Goal: Task Accomplishment & Management: Complete application form

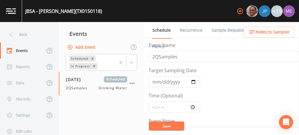
scroll to position [149, 0]
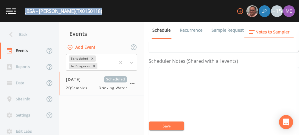
drag, startPoint x: 25, startPoint y: 10, endPoint x: 84, endPoint y: 11, distance: 58.9
click at [84, 11] on div "JBSA - BULLIS (TX0150118) +15" at bounding box center [149, 11] width 299 height 22
copy div "JBSA - BULLIS (TX0150118)"
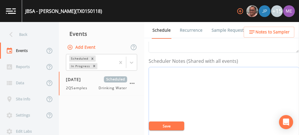
click at [180, 88] on textarea "Event Notes" at bounding box center [224, 104] width 150 height 75
click at [180, 88] on textarea "Event Notes" at bounding box center [224, 106] width 150 height 75
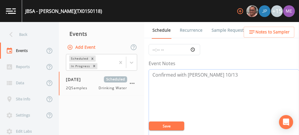
scroll to position [36, 0]
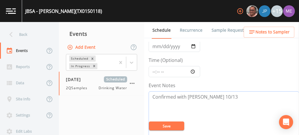
type textarea "Confirmed with Mark 10/13"
click at [155, 43] on input "2025-05-22" at bounding box center [175, 46] width 52 height 11
type input "2025-10-16"
click at [154, 70] on input "Time (Optional)" at bounding box center [175, 71] width 52 height 11
type input "09:30"
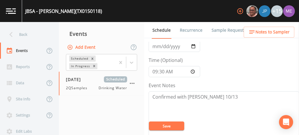
click at [159, 125] on button "Save" at bounding box center [166, 126] width 35 height 9
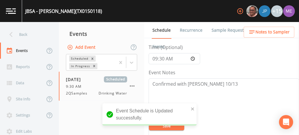
scroll to position [0, 0]
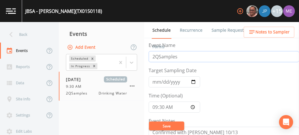
click at [154, 56] on input "2QSamples" at bounding box center [224, 56] width 150 height 11
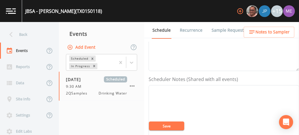
scroll to position [145, 0]
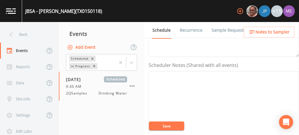
type input "4QSamples"
click at [217, 83] on textarea "Event Notes" at bounding box center [224, 108] width 150 height 75
paste textarea "BUS - Business 210-765-9889 BUS - Business 210-420-7638"
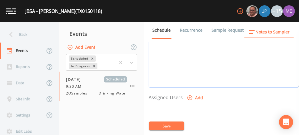
scroll to position [204, 0]
type textarea "Mark Cadena BUS - Business 210-765-9889 BUS - Business 210-420-7638"
click at [190, 94] on icon "button" at bounding box center [190, 97] width 6 height 6
select select "82fcd260-406f-4720-af66-0de7f1917f1c"
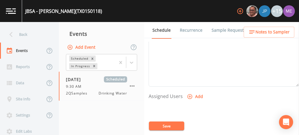
select select
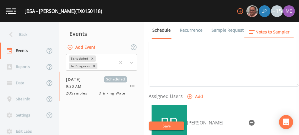
click at [165, 127] on button "Save" at bounding box center [166, 126] width 35 height 9
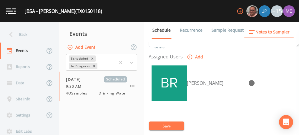
scroll to position [244, 0]
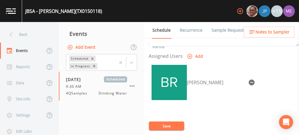
click at [218, 30] on link "Sample Requests" at bounding box center [229, 30] width 36 height 16
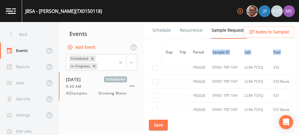
scroll to position [413, 0]
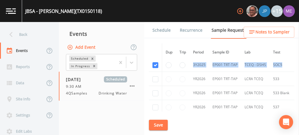
drag, startPoint x: 151, startPoint y: 79, endPoint x: 283, endPoint y: 67, distance: 131.8
copy tbody "YR2025 DS01 DBP2-01 TCEQ - DSHS 2950 2543219 5/1/2025 9/30/2025 YR2025 DS01 DBP…"
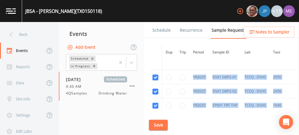
scroll to position [328, 0]
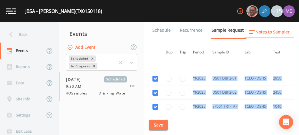
click at [160, 31] on link "Schedule" at bounding box center [162, 30] width 20 height 16
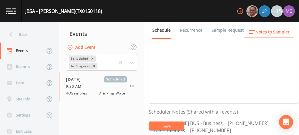
scroll to position [76, 0]
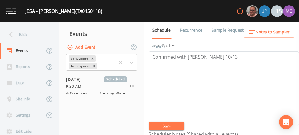
click at [224, 31] on link "Sample Requests" at bounding box center [229, 30] width 36 height 16
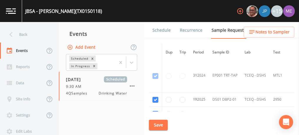
scroll to position [320, 0]
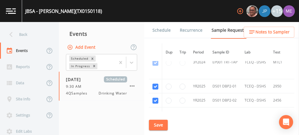
click at [266, 33] on span "Notes to Sampler" at bounding box center [272, 32] width 34 height 7
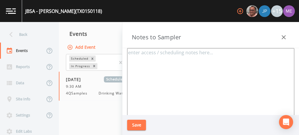
click at [139, 56] on textarea at bounding box center [210, 119] width 167 height 143
paste textarea "Eisenhower park. 19399 NW Military Hwy San Antonio, TX 78257 United States"
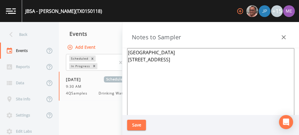
click at [175, 51] on textarea "Eisenhower park. 19399 NW Military Hwy San Antonio, TX 78257 United States" at bounding box center [210, 119] width 167 height 143
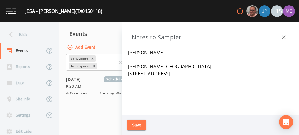
type textarea "Mark Cadena Eisenhower park. 19399 NW Military Hwy San Antonio, TX 78257 United…"
click at [137, 126] on button "Save" at bounding box center [136, 125] width 19 height 11
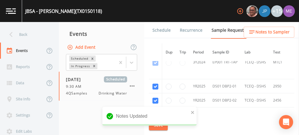
click at [158, 31] on link "Schedule" at bounding box center [162, 30] width 20 height 16
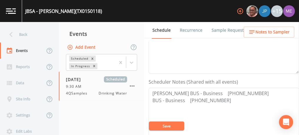
scroll to position [131, 0]
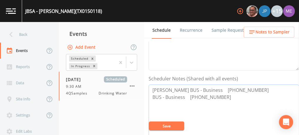
drag, startPoint x: 220, startPoint y: 90, endPoint x: 250, endPoint y: 89, distance: 30.9
click at [250, 89] on textarea "Mark Cadena BUS - Business 210-765-9889 BUS - Business 210-420-7638" at bounding box center [224, 122] width 150 height 75
click at [281, 32] on span "Notes to Sampler" at bounding box center [272, 32] width 34 height 7
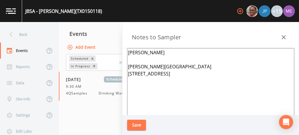
click at [169, 51] on textarea "Mark Cadena Eisenhower park. 19399 NW Military Hwy San Antonio, TX 78257 United…" at bounding box center [210, 119] width 167 height 143
paste textarea "210-765-9889"
type textarea "Mark Cadena 210-765-9889 Eisenhower park. 19399 NW Military Hwy San Antonio, TX…"
click at [139, 125] on button "Save" at bounding box center [136, 125] width 19 height 11
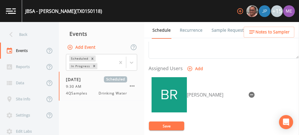
scroll to position [232, 0]
click at [160, 128] on button "Save" at bounding box center [166, 126] width 35 height 9
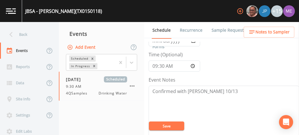
scroll to position [41, 0]
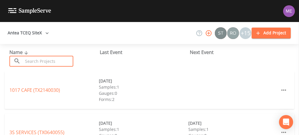
click at [51, 65] on input "text" at bounding box center [48, 61] width 50 height 11
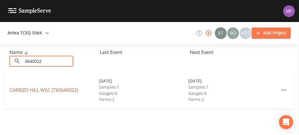
type input "0640022"
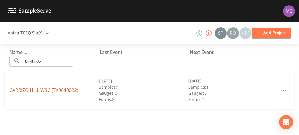
click at [61, 92] on link "CARRIZO HILL WSC (TX0640022)" at bounding box center [43, 90] width 69 height 6
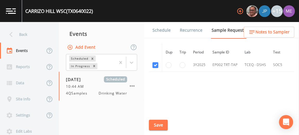
scroll to position [385, 0]
click at [166, 30] on link "Schedule" at bounding box center [162, 30] width 20 height 16
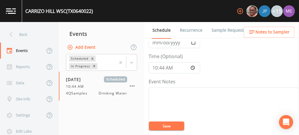
scroll to position [40, 0]
click at [156, 66] on input "10:44:00" at bounding box center [175, 67] width 52 height 11
type input "11:30"
click at [187, 90] on textarea "Event Notes" at bounding box center [224, 124] width 150 height 75
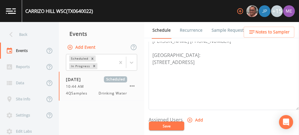
scroll to position [187, 0]
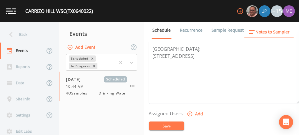
type textarea "confirmed with becky 10/13"
click at [189, 111] on icon "button" at bounding box center [190, 114] width 6 height 6
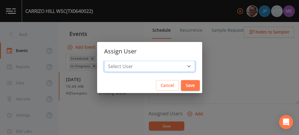
click at [181, 66] on select "Select User Mike Franklin Joshua gere Paul Lauren Saenz David Weber Zachary Eva…" at bounding box center [149, 66] width 91 height 11
select select "82fcd260-406f-4720-af66-0de7f1917f1c"
click at [113, 61] on select "Select User Mike Franklin Joshua gere Paul Lauren Saenz David Weber Zachary Eva…" at bounding box center [149, 66] width 91 height 11
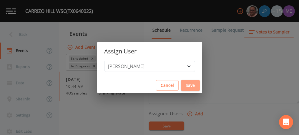
click at [182, 89] on button "Save" at bounding box center [190, 85] width 19 height 11
select select
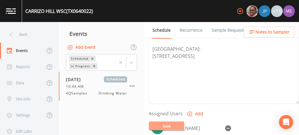
click at [170, 124] on button "Save" at bounding box center [166, 126] width 35 height 9
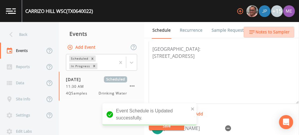
click at [265, 35] on span "Notes to Sampler" at bounding box center [272, 32] width 34 height 7
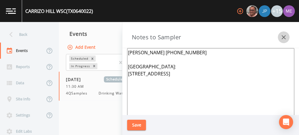
click at [286, 38] on icon "button" at bounding box center [283, 37] width 7 height 7
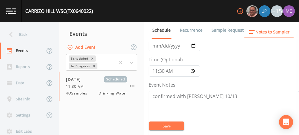
scroll to position [0, 0]
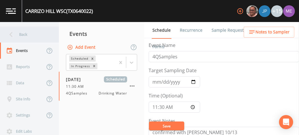
click at [24, 32] on div "Back" at bounding box center [26, 34] width 53 height 16
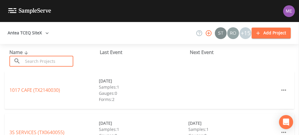
click at [39, 59] on input "text" at bounding box center [48, 61] width 50 height 11
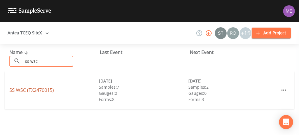
type input "ss wsc"
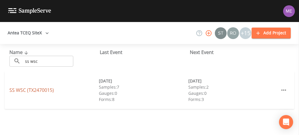
click at [34, 89] on link "SS WSC (TX2470015)" at bounding box center [31, 90] width 44 height 6
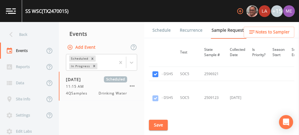
scroll to position [949, 93]
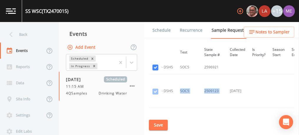
drag, startPoint x: 178, startPoint y: 72, endPoint x: 227, endPoint y: 72, distance: 49.2
click at [227, 74] on tr "3Y2025 EP003 TRT-TAP TCEQ - DSHS SOC5 2509123 6/24/2025 This sample has been co…" at bounding box center [203, 91] width 295 height 34
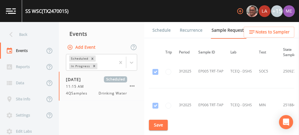
scroll to position [1051, 14]
drag, startPoint x: 207, startPoint y: 89, endPoint x: 233, endPoint y: 73, distance: 30.9
click at [233, 73] on td "TCEQ - DSHS" at bounding box center [241, 71] width 29 height 34
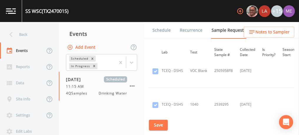
scroll to position [788, 85]
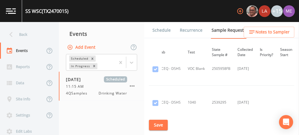
click at [168, 32] on link "Schedule" at bounding box center [162, 30] width 20 height 16
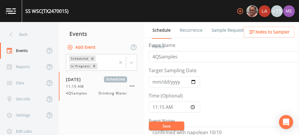
click at [220, 31] on link "Sample Requests" at bounding box center [229, 30] width 36 height 16
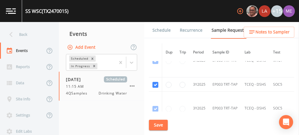
scroll to position [924, 0]
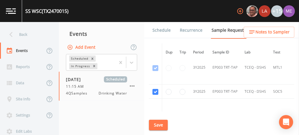
click at [157, 30] on link "Schedule" at bounding box center [162, 30] width 20 height 16
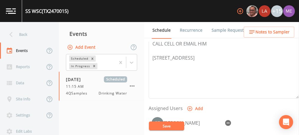
scroll to position [220, 0]
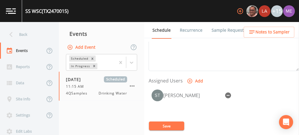
click at [176, 124] on button "Save" at bounding box center [166, 126] width 35 height 9
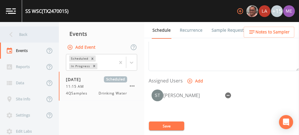
click at [24, 36] on div "Back" at bounding box center [26, 34] width 53 height 16
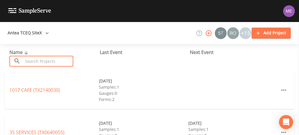
click at [31, 61] on input "text" at bounding box center [48, 61] width 50 height 11
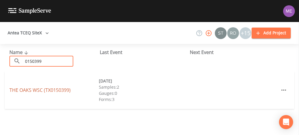
type input "0150399"
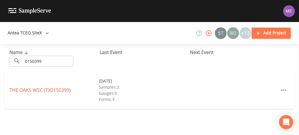
click at [39, 89] on link "THE OAKS WSC (TX0150399)" at bounding box center [39, 90] width 61 height 6
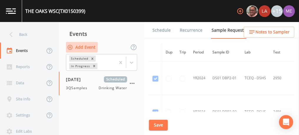
click at [83, 48] on button "Add Event" at bounding box center [82, 47] width 32 height 11
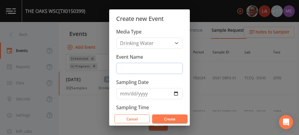
click at [127, 69] on input "Event Name" at bounding box center [149, 68] width 67 height 11
type input "4QSamples"
type input "[DATE]"
click at [211, 69] on div "Create new Event Media Type Drinking Water Event Name 4QSamples Sampling Date 2…" at bounding box center [149, 67] width 299 height 135
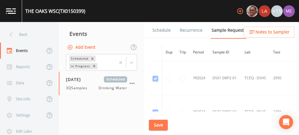
click at [162, 28] on link "Schedule" at bounding box center [162, 30] width 20 height 16
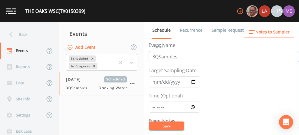
click at [154, 57] on input "3QSamples" at bounding box center [224, 56] width 150 height 11
type input "4QSamples"
click at [157, 81] on input "2025-09-16" at bounding box center [175, 82] width 52 height 11
type input "[DATE]"
click at [153, 109] on input "Time (Optional)" at bounding box center [175, 107] width 52 height 11
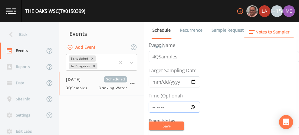
type input "09:00"
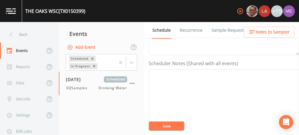
scroll to position [147, 0]
click at [188, 91] on textarea "Event Notes" at bounding box center [224, 106] width 150 height 75
paste textarea "BUS - Business 210-698-8449 FAX - Facsimile 210-698-6165 MOB - Mobile 210-315-5…"
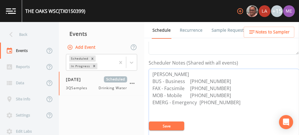
click at [224, 87] on textarea "Danny Smith BUS - Business 210-698-8449 FAX - Facsimile 210-698-6165 MOB - Mobi…" at bounding box center [224, 106] width 150 height 75
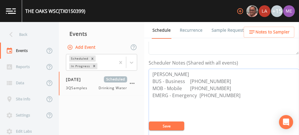
type textarea "[PERSON_NAME] BUS - Business [PHONE_NUMBER] MOB - Mobile [PHONE_NUMBER] EMERG -…"
click at [178, 124] on button "Save" at bounding box center [166, 126] width 35 height 9
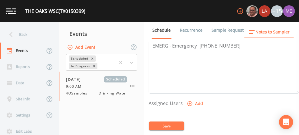
scroll to position [199, 0]
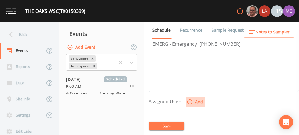
click at [189, 102] on icon "button" at bounding box center [189, 102] width 5 height 5
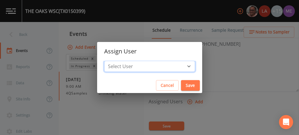
click at [180, 66] on select "Select User Mike Franklin Lauren Saenz Joshua gere Paul David Weber Zachary Eva…" at bounding box center [149, 66] width 91 height 11
select select "82fcd260-406f-4720-af66-0de7f1917f1c"
click at [113, 61] on select "Select User Mike Franklin Lauren Saenz Joshua gere Paul David Weber Zachary Eva…" at bounding box center [149, 66] width 91 height 11
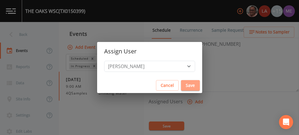
click at [181, 85] on button "Save" at bounding box center [190, 85] width 19 height 11
select select
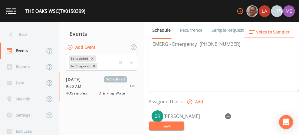
click at [165, 127] on button "Save" at bounding box center [166, 126] width 35 height 9
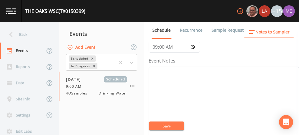
scroll to position [60, 0]
click at [247, 80] on textarea "Event Notes" at bounding box center [224, 104] width 150 height 75
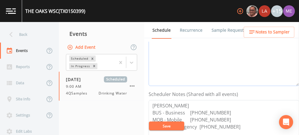
scroll to position [118, 0]
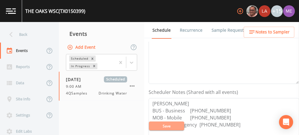
click at [165, 126] on button "Save" at bounding box center [166, 126] width 35 height 9
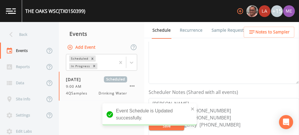
click at [221, 28] on link "Sample Requests" at bounding box center [229, 30] width 36 height 16
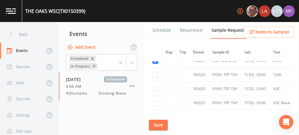
scroll to position [1207, 0]
click at [155, 72] on input "checkbox" at bounding box center [155, 75] width 6 height 6
checkbox input "true"
click at [154, 86] on input "checkbox" at bounding box center [155, 89] width 6 height 6
checkbox input "true"
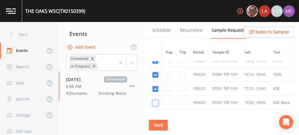
click at [155, 100] on input "checkbox" at bounding box center [155, 103] width 6 height 6
checkbox input "true"
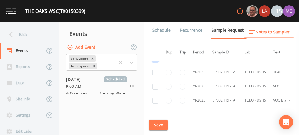
scroll to position [1249, 0]
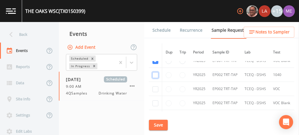
click at [155, 72] on input "checkbox" at bounding box center [155, 75] width 6 height 6
checkbox input "true"
click at [156, 87] on input "checkbox" at bounding box center [155, 90] width 6 height 6
checkbox input "true"
click at [154, 101] on input "checkbox" at bounding box center [155, 104] width 6 height 6
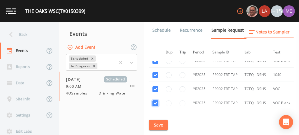
checkbox input "true"
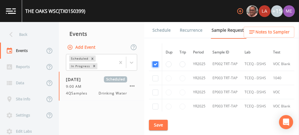
scroll to position [1289, 0]
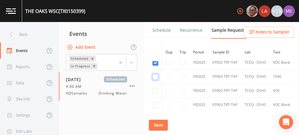
click at [155, 74] on input "checkbox" at bounding box center [155, 77] width 6 height 6
checkbox input "true"
click at [156, 88] on input "checkbox" at bounding box center [155, 91] width 6 height 6
checkbox input "true"
click at [155, 102] on input "checkbox" at bounding box center [155, 105] width 6 height 6
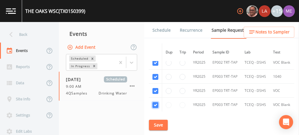
checkbox input "true"
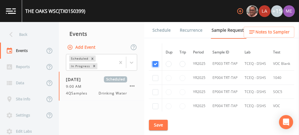
scroll to position [1331, 0]
click at [156, 75] on input "checkbox" at bounding box center [155, 78] width 6 height 6
checkbox input "true"
click at [155, 89] on input "checkbox" at bounding box center [155, 92] width 6 height 6
checkbox input "true"
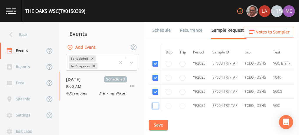
click at [155, 103] on input "checkbox" at bounding box center [155, 106] width 6 height 6
checkbox input "true"
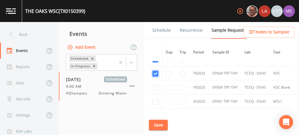
scroll to position [1370, 0]
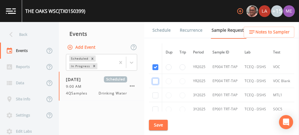
click at [157, 79] on input "checkbox" at bounding box center [155, 82] width 6 height 6
checkbox input "true"
click at [155, 93] on input "checkbox" at bounding box center [155, 96] width 6 height 6
checkbox input "true"
click at [155, 107] on input "checkbox" at bounding box center [155, 110] width 6 height 6
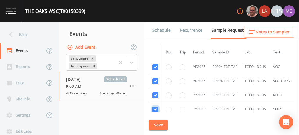
checkbox input "true"
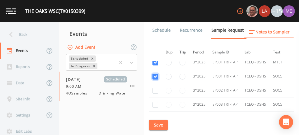
scroll to position [1404, 0]
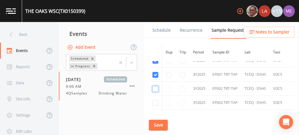
click at [156, 86] on input "checkbox" at bounding box center [155, 89] width 6 height 6
checkbox input "true"
click at [156, 100] on input "checkbox" at bounding box center [155, 103] width 6 height 6
checkbox input "true"
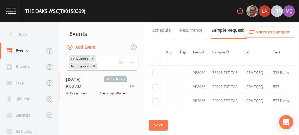
scroll to position [1647, 0]
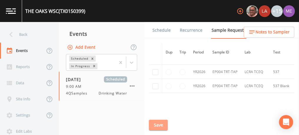
click at [153, 124] on button "Save" at bounding box center [158, 125] width 19 height 11
click at [157, 32] on link "Schedule" at bounding box center [162, 30] width 20 height 16
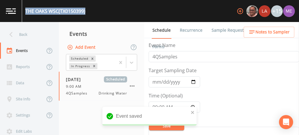
drag, startPoint x: 25, startPoint y: 10, endPoint x: 87, endPoint y: 11, distance: 62.1
click at [87, 11] on div "THE OAKS WSC (TX0150399) +15" at bounding box center [149, 11] width 299 height 22
copy div "THE OAKS WSC (TX0150399)"
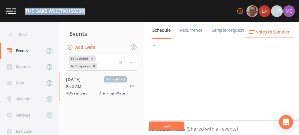
scroll to position [79, 0]
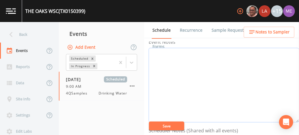
click at [237, 88] on textarea "Event Notes" at bounding box center [224, 85] width 150 height 75
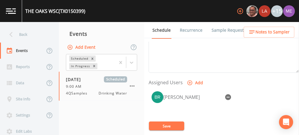
scroll to position [218, 0]
type textarea "Confirmed with Danny 10/13"
click at [180, 124] on button "Save" at bounding box center [166, 126] width 35 height 9
click at [266, 32] on span "Notes to Sampler" at bounding box center [272, 32] width 34 height 7
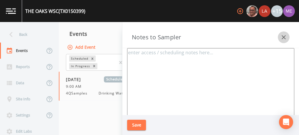
click at [284, 37] on icon "button" at bounding box center [283, 37] width 7 height 7
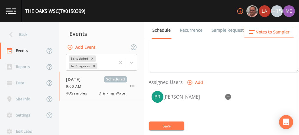
scroll to position [170, 0]
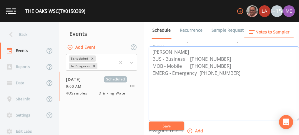
drag, startPoint x: 192, startPoint y: 66, endPoint x: 220, endPoint y: 65, distance: 28.3
click at [220, 65] on textarea "Danny Smith BUS - Business 210-698-8449 MOB - Mobile 210-315-5339 EMERG - Emerg…" at bounding box center [224, 83] width 150 height 75
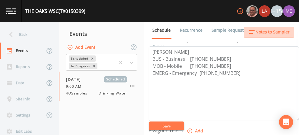
click at [275, 32] on span "Notes to Sampler" at bounding box center [272, 32] width 34 height 7
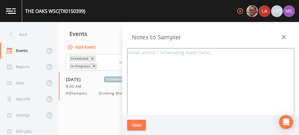
click at [222, 55] on textarea at bounding box center [210, 119] width 167 height 143
paste textarea "210-315-5339"
type textarea "Danny 210-315-5339"
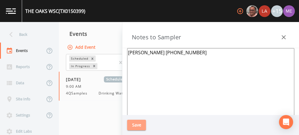
click at [142, 126] on button "Save" at bounding box center [136, 125] width 19 height 11
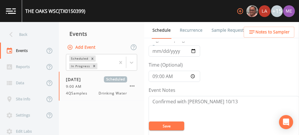
scroll to position [30, 0]
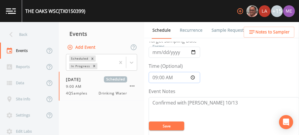
click at [156, 77] on input "09:00:00" at bounding box center [175, 77] width 52 height 11
type input "07:00"
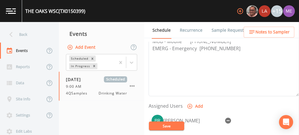
scroll to position [194, 0]
click at [176, 128] on button "Save" at bounding box center [166, 126] width 35 height 9
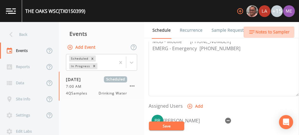
click at [260, 32] on span "Notes to Sampler" at bounding box center [272, 32] width 34 height 7
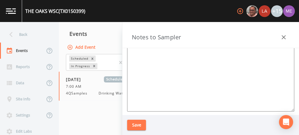
scroll to position [80, 0]
click at [283, 38] on icon "button" at bounding box center [283, 37] width 7 height 7
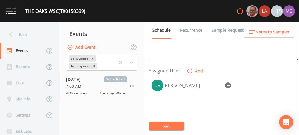
scroll to position [231, 0]
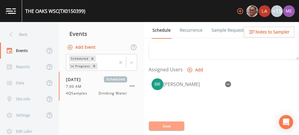
click at [176, 124] on button "Save" at bounding box center [166, 126] width 35 height 9
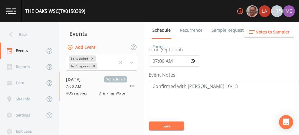
scroll to position [45, 0]
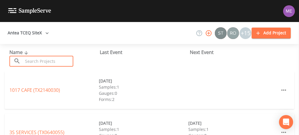
click at [61, 60] on input "text" at bounding box center [48, 61] width 50 height 11
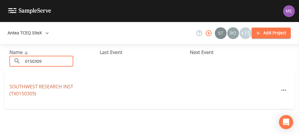
type input "0150309"
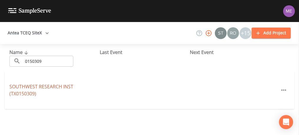
click at [54, 85] on link "SOUTHWEST RESEARCH INST (TX0150309)" at bounding box center [41, 91] width 64 height 14
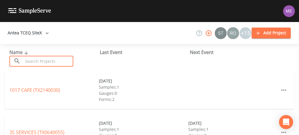
click at [53, 62] on input "text" at bounding box center [48, 61] width 50 height 11
type input "C"
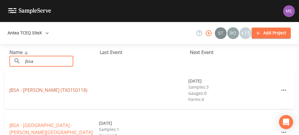
type input "jbsa"
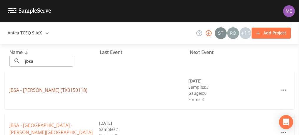
click at [31, 92] on link "JBSA - BULLIS (TX0150118)" at bounding box center [48, 90] width 78 height 6
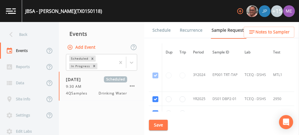
scroll to position [307, 0]
click at [162, 29] on link "Schedule" at bounding box center [162, 30] width 20 height 16
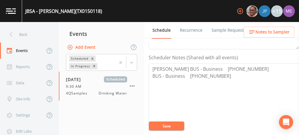
scroll to position [160, 0]
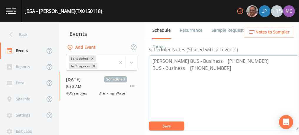
drag, startPoint x: 221, startPoint y: 61, endPoint x: 250, endPoint y: 62, distance: 28.8
click at [250, 62] on textarea "Mark Cadena BUS - Business 210-765-9889 BUS - Business 210-420-7638" at bounding box center [224, 93] width 150 height 75
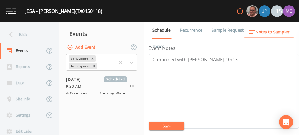
scroll to position [55, 0]
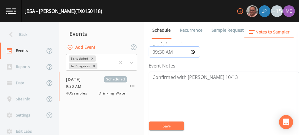
click at [162, 52] on input "09:30:00" at bounding box center [175, 51] width 52 height 11
type input "09:00"
click at [175, 128] on button "Save" at bounding box center [166, 126] width 35 height 9
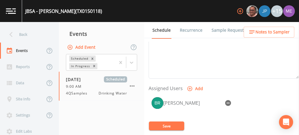
scroll to position [166, 0]
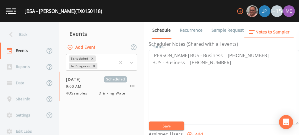
click at [149, 122] on button "Save" at bounding box center [166, 126] width 35 height 9
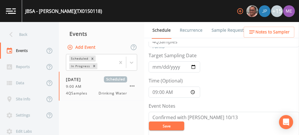
scroll to position [0, 0]
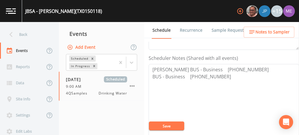
scroll to position [152, 0]
drag, startPoint x: 220, startPoint y: 69, endPoint x: 251, endPoint y: 69, distance: 30.6
click at [251, 69] on textarea "Mark Cadena BUS - Business 210-765-9889 BUS - Business 210-420-7638" at bounding box center [224, 101] width 150 height 75
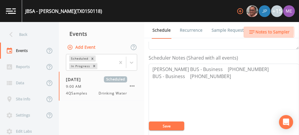
click at [255, 32] on icon "button" at bounding box center [251, 32] width 7 height 7
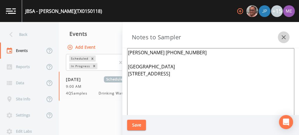
click at [283, 38] on icon "button" at bounding box center [284, 37] width 4 height 4
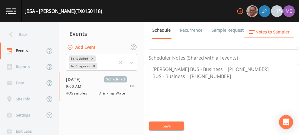
click at [224, 31] on link "Sample Requests" at bounding box center [229, 30] width 36 height 16
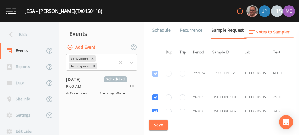
scroll to position [329, 0]
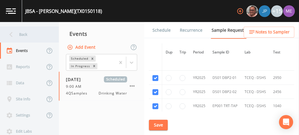
click at [24, 34] on div "Back" at bounding box center [26, 34] width 53 height 16
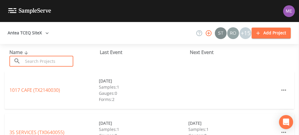
click at [26, 61] on input "text" at bounding box center [48, 61] width 50 height 11
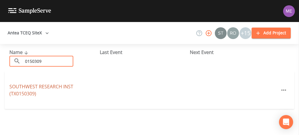
type input "0150309"
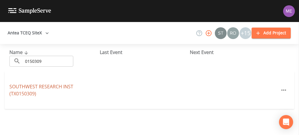
click at [30, 88] on link "SOUTHWEST RESEARCH INST (TX0150309)" at bounding box center [41, 91] width 64 height 14
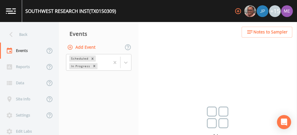
click at [81, 46] on button "Add Event" at bounding box center [82, 47] width 32 height 11
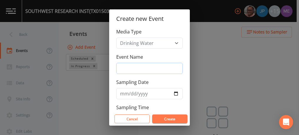
click at [124, 69] on input "Event Name" at bounding box center [149, 68] width 67 height 11
type input "4QSamples"
type input "2025-10-16"
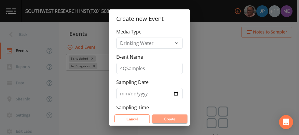
click at [166, 119] on button "Create" at bounding box center [169, 119] width 35 height 9
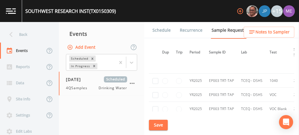
scroll to position [259, 4]
click at [157, 78] on input "checkbox" at bounding box center [155, 81] width 6 height 6
checkbox input "true"
click at [154, 93] on input "checkbox" at bounding box center [155, 95] width 6 height 6
checkbox input "true"
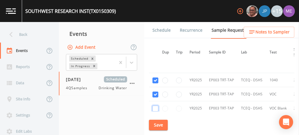
click at [154, 106] on input "checkbox" at bounding box center [155, 109] width 6 height 6
checkbox input "true"
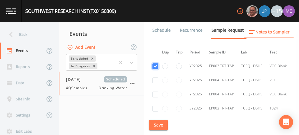
scroll to position [302, 4]
click at [157, 78] on input "checkbox" at bounding box center [155, 80] width 6 height 6
checkbox input "true"
click at [155, 91] on input "checkbox" at bounding box center [155, 94] width 6 height 6
checkbox input "true"
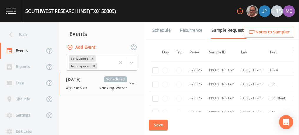
scroll to position [340, 4]
click at [155, 67] on input "checkbox" at bounding box center [155, 70] width 6 height 6
checkbox input "true"
click at [155, 83] on input "checkbox" at bounding box center [155, 85] width 6 height 6
checkbox input "true"
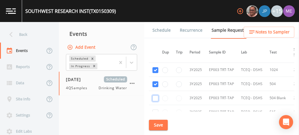
click at [156, 96] on input "checkbox" at bounding box center [155, 99] width 6 height 6
checkbox input "true"
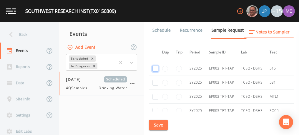
click at [155, 66] on input "checkbox" at bounding box center [155, 69] width 6 height 6
checkbox input "true"
click at [155, 80] on input "checkbox" at bounding box center [155, 83] width 6 height 6
checkbox input "true"
click at [155, 95] on input "checkbox" at bounding box center [155, 97] width 6 height 6
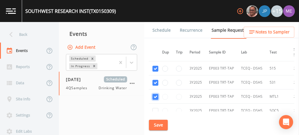
checkbox input "true"
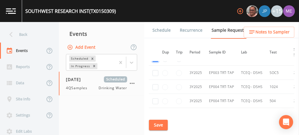
scroll to position [422, 4]
click at [155, 72] on input "checkbox" at bounding box center [155, 73] width 6 height 6
checkbox input "true"
click at [155, 84] on input "checkbox" at bounding box center [155, 87] width 6 height 6
checkbox input "true"
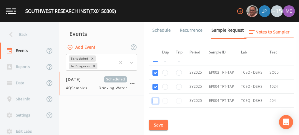
click at [156, 98] on input "checkbox" at bounding box center [155, 101] width 6 height 6
checkbox input "true"
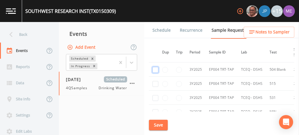
click at [157, 67] on input "checkbox" at bounding box center [155, 70] width 6 height 6
checkbox input "true"
click at [157, 82] on input "checkbox" at bounding box center [155, 84] width 6 height 6
checkbox input "true"
click at [157, 95] on input "checkbox" at bounding box center [155, 98] width 6 height 6
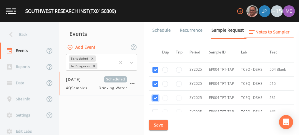
checkbox input "true"
click at [156, 109] on input "checkbox" at bounding box center [155, 112] width 6 height 6
checkbox input "true"
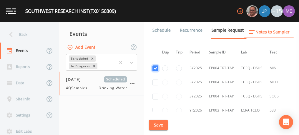
scroll to position [512, 4]
click at [157, 79] on input "checkbox" at bounding box center [155, 82] width 6 height 6
checkbox input "true"
click at [157, 93] on input "checkbox" at bounding box center [155, 96] width 6 height 6
checkbox input "true"
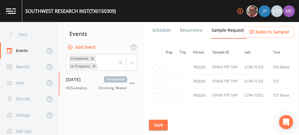
scroll to position [634, 0]
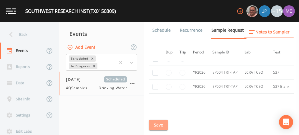
click at [161, 128] on button "Save" at bounding box center [158, 125] width 19 height 11
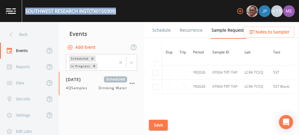
drag, startPoint x: 25, startPoint y: 11, endPoint x: 117, endPoint y: 10, distance: 91.5
click at [116, 10] on div "SOUTHWEST RESEARCH INST (TX0150309)" at bounding box center [70, 11] width 91 height 7
copy div "SOUTHWEST RESEARCH INST (TX0150309)"
click at [155, 122] on button "Save" at bounding box center [158, 125] width 19 height 11
click at [162, 123] on button "Save" at bounding box center [158, 125] width 19 height 11
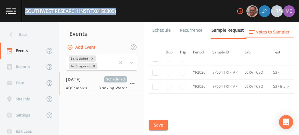
click at [160, 31] on link "Schedule" at bounding box center [162, 30] width 20 height 16
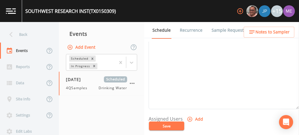
scroll to position [181, 0]
click at [180, 68] on textarea "Event Notes" at bounding box center [224, 72] width 150 height 75
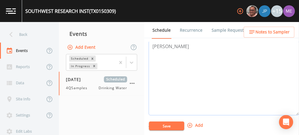
paste textarea "BUS - Business 210-522-6577 FAX - Facsimile 210-522-5867 MOB - Mobile 210-779-0…"
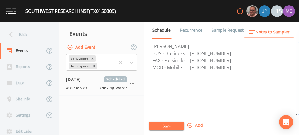
click at [221, 59] on textarea "Dennis Moy BUS - Business 210-522-6577 FAX - Facsimile 210-522-5867 MOB - Mobil…" at bounding box center [224, 78] width 150 height 75
type textarea "Dennis Moy BUS - Business 210-522-6577 MOB - Mobile 210-779-0277"
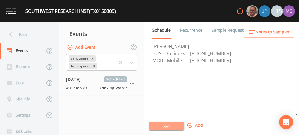
click at [168, 125] on button "Save" at bounding box center [166, 126] width 35 height 9
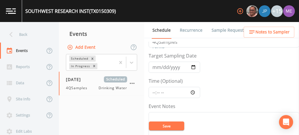
scroll to position [26, 0]
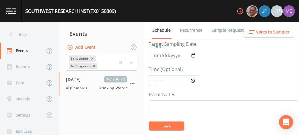
click at [153, 81] on input "Time (Optional)" at bounding box center [175, 80] width 52 height 11
click at [218, 29] on link "Sample Requests" at bounding box center [229, 30] width 36 height 16
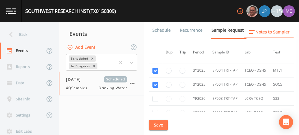
scroll to position [523, 0]
click at [157, 128] on button "Save" at bounding box center [158, 125] width 19 height 11
click at [162, 32] on link "Schedule" at bounding box center [162, 30] width 20 height 16
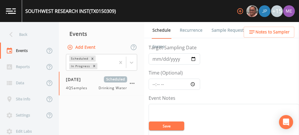
scroll to position [27, 0]
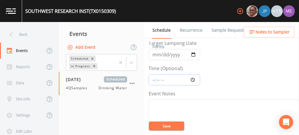
click at [153, 79] on input "Time (Optional)" at bounding box center [175, 79] width 52 height 11
type input "10:30"
click at [161, 126] on button "Save" at bounding box center [166, 126] width 35 height 9
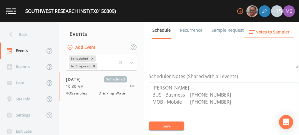
scroll to position [134, 0]
drag, startPoint x: 191, startPoint y: 93, endPoint x: 220, endPoint y: 94, distance: 29.1
click at [220, 94] on textarea "[PERSON_NAME] BUS - Business [PHONE_NUMBER] MOB - Mobile [PHONE_NUMBER]" at bounding box center [224, 119] width 150 height 75
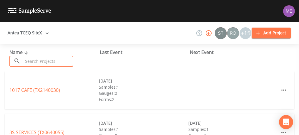
click at [61, 64] on input "text" at bounding box center [48, 61] width 50 height 11
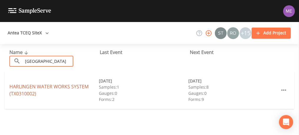
type input "[GEOGRAPHIC_DATA]"
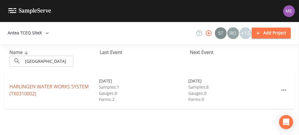
click at [30, 84] on link "HARLINGEN WATER WORKS SYSTEM (TX0310002)" at bounding box center [48, 91] width 79 height 14
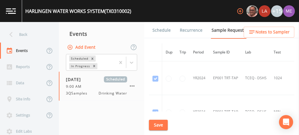
click at [156, 30] on link "Schedule" at bounding box center [162, 30] width 20 height 16
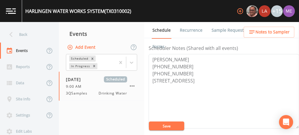
scroll to position [162, 0]
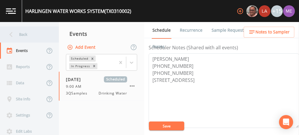
click at [29, 35] on div "Back" at bounding box center [26, 34] width 53 height 16
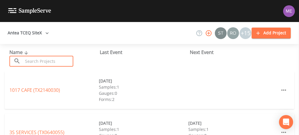
click at [40, 62] on input "text" at bounding box center [48, 61] width 50 height 11
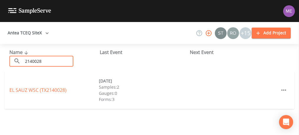
type input "2140028"
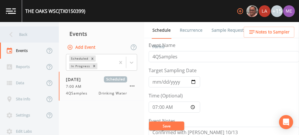
scroll to position [45, 0]
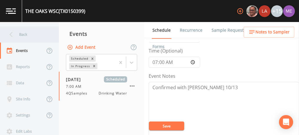
click at [31, 35] on div "Back" at bounding box center [26, 34] width 53 height 16
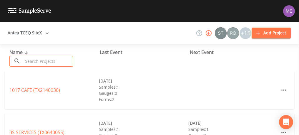
click at [38, 61] on input "text" at bounding box center [48, 61] width 50 height 11
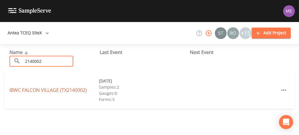
type input "2140002"
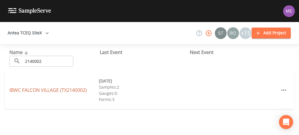
click at [44, 89] on link "[GEOGRAPHIC_DATA] (TX2140002)" at bounding box center [47, 90] width 77 height 6
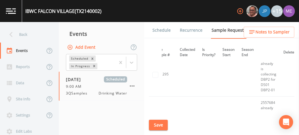
scroll to position [917, 143]
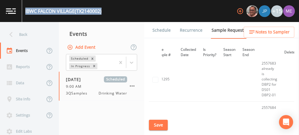
drag, startPoint x: 25, startPoint y: 11, endPoint x: 106, endPoint y: 16, distance: 80.8
click at [106, 16] on div "[GEOGRAPHIC_DATA] (TX2140002) +15" at bounding box center [149, 11] width 299 height 22
copy div "[GEOGRAPHIC_DATA] (TX2140002)"
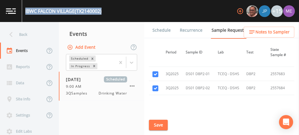
scroll to position [879, 25]
click at [156, 72] on input "checkbox" at bounding box center [155, 75] width 6 height 6
checkbox input "false"
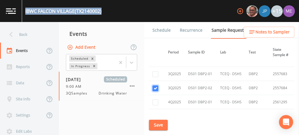
click at [156, 86] on input "checkbox" at bounding box center [155, 89] width 6 height 6
checkbox input "false"
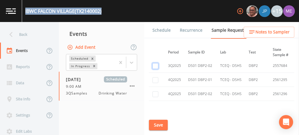
scroll to position [1066, 25]
click at [156, 77] on input "checkbox" at bounding box center [155, 80] width 6 height 6
checkbox input "true"
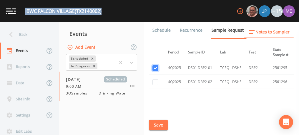
scroll to position [949, 25]
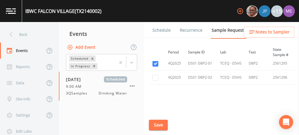
click at [156, 76] on td at bounding box center [155, 78] width 13 height 14
click at [155, 75] on input "checkbox" at bounding box center [155, 78] width 6 height 6
checkbox input "true"
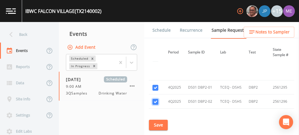
scroll to position [955, 25]
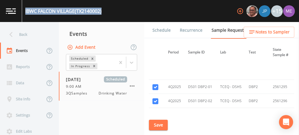
drag, startPoint x: 25, startPoint y: 10, endPoint x: 106, endPoint y: 10, distance: 80.3
click at [106, 10] on div "IBWC FALCON VILLAGE (TX2140002) +15" at bounding box center [149, 11] width 299 height 22
copy div "IBWC FALCON VILLAGE (TX2140002)"
click at [162, 126] on button "Save" at bounding box center [158, 125] width 19 height 11
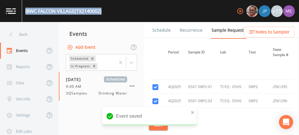
click at [160, 31] on link "Schedule" at bounding box center [162, 30] width 20 height 16
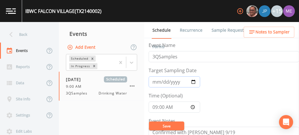
click at [156, 81] on input "[DATE]" at bounding box center [175, 82] width 52 height 11
type input "[DATE]"
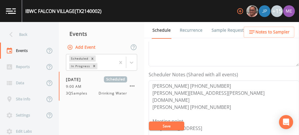
scroll to position [137, 0]
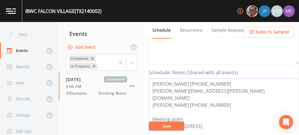
drag, startPoint x: 152, startPoint y: 98, endPoint x: 195, endPoint y: 96, distance: 42.8
click at [195, 96] on textarea "Rodger Reyes 956-573-5387 rogelio.reyes@ibwc.gov Rena 956-844-5910 Meeting poin…" at bounding box center [224, 116] width 150 height 75
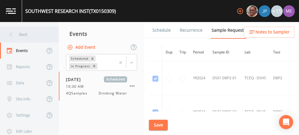
click at [25, 36] on div "Back" at bounding box center [26, 34] width 53 height 16
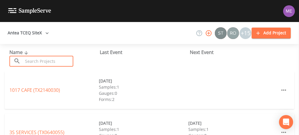
click at [33, 59] on input "text" at bounding box center [48, 61] width 50 height 11
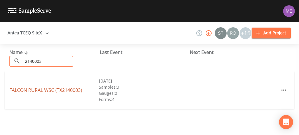
type input "2140003"
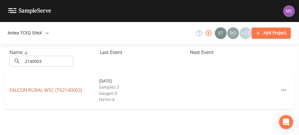
click at [36, 89] on link "FALCON RURAL WSC (TX2140003)" at bounding box center [45, 90] width 73 height 6
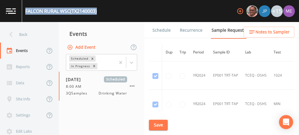
drag, startPoint x: 26, startPoint y: 10, endPoint x: 101, endPoint y: 14, distance: 75.7
click at [101, 14] on div "FALCON RURAL WSC (TX2140003) +15" at bounding box center [149, 11] width 299 height 22
copy div "FALCON RURAL WSC (TX2140003)"
click at [66, 80] on span "[DATE]" at bounding box center [75, 80] width 19 height 6
click at [161, 29] on link "Schedule" at bounding box center [162, 30] width 20 height 16
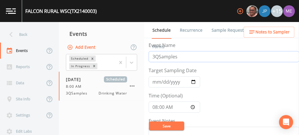
click at [154, 56] on input "3QSamples" at bounding box center [224, 56] width 150 height 11
type input "4QSamples"
click at [155, 80] on input "2025-09-24" at bounding box center [175, 82] width 52 height 11
type input "2025-10-21"
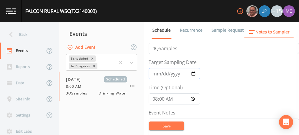
scroll to position [9, 0]
click at [163, 97] on input "08:00:00" at bounding box center [175, 98] width 52 height 11
type input "08:45"
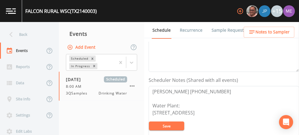
scroll to position [133, 0]
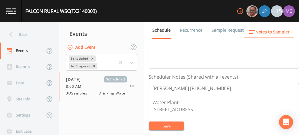
drag, startPoint x: 152, startPoint y: 88, endPoint x: 212, endPoint y: 86, distance: 59.8
click at [212, 86] on textarea "Aaron Ramos 956-848-5461 Water Plant: 439 River Rd (Salineno Rd) Roma 78584" at bounding box center [224, 120] width 150 height 75
click at [223, 32] on link "Sample Requests" at bounding box center [229, 30] width 36 height 16
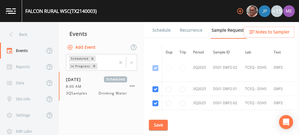
scroll to position [808, 0]
click at [157, 86] on input "checkbox" at bounding box center [155, 89] width 6 height 6
checkbox input "false"
click at [155, 100] on input "checkbox" at bounding box center [155, 103] width 6 height 6
checkbox input "false"
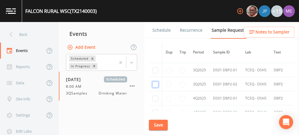
scroll to position [976, 0]
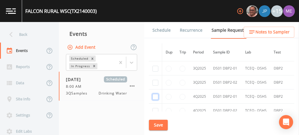
click at [156, 94] on input "checkbox" at bounding box center [155, 97] width 6 height 6
checkbox input "true"
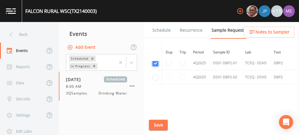
scroll to position [892, 0]
click at [156, 74] on input "checkbox" at bounding box center [155, 77] width 6 height 6
checkbox input "true"
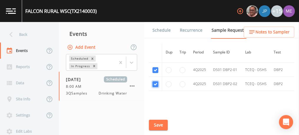
scroll to position [915, 0]
click at [155, 123] on button "Save" at bounding box center [158, 125] width 19 height 11
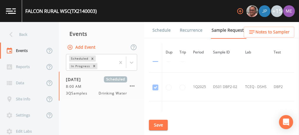
scroll to position [674, 0]
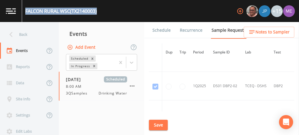
drag, startPoint x: 25, startPoint y: 11, endPoint x: 102, endPoint y: 12, distance: 76.8
click at [102, 12] on div "FALCON RURAL WSC (TX2140003) +15" at bounding box center [149, 11] width 299 height 22
copy div "FALCON RURAL WSC (TX2140003)"
click at [162, 31] on link "Schedule" at bounding box center [162, 30] width 20 height 16
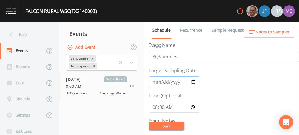
click at [155, 81] on input "2025-09-24" at bounding box center [175, 82] width 52 height 11
type input "2025-10-21"
click at [161, 127] on button "Save" at bounding box center [166, 126] width 35 height 9
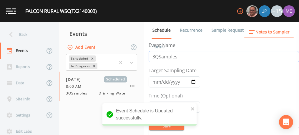
click at [156, 57] on input "3QSamples" at bounding box center [224, 56] width 150 height 11
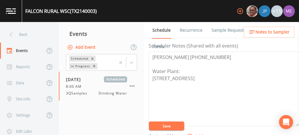
scroll to position [155, 0]
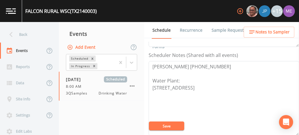
type input "4QSamples"
click at [178, 128] on button "Save" at bounding box center [166, 126] width 35 height 9
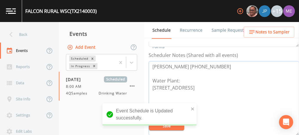
drag, startPoint x: 152, startPoint y: 64, endPoint x: 213, endPoint y: 61, distance: 60.7
click at [213, 61] on textarea "Aaron Ramos 956-848-5461 Water Plant: 439 River Rd (Salineno Rd) Roma 78584" at bounding box center [224, 98] width 150 height 75
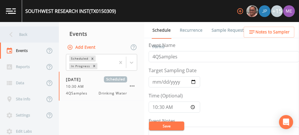
scroll to position [134, 0]
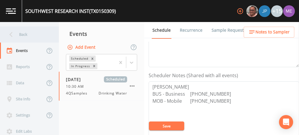
click at [27, 33] on div "Back" at bounding box center [26, 34] width 53 height 16
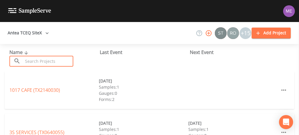
click at [37, 60] on input "text" at bounding box center [48, 61] width 50 height 11
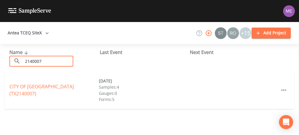
type input "2140007"
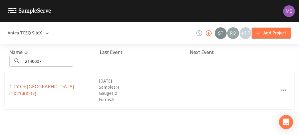
click at [52, 89] on link "CITY OF [GEOGRAPHIC_DATA] (TX2140007)" at bounding box center [41, 91] width 64 height 14
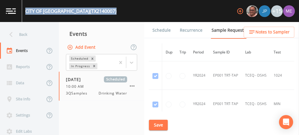
drag, startPoint x: 25, startPoint y: 11, endPoint x: 87, endPoint y: 10, distance: 61.5
click at [87, 10] on div "CITY OF [GEOGRAPHIC_DATA] (TX2140007) +15" at bounding box center [149, 11] width 299 height 22
copy div "CITY OF [GEOGRAPHIC_DATA] (TX2140007)"
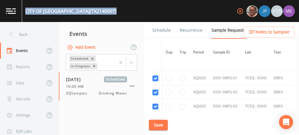
scroll to position [1161, 0]
click at [154, 75] on input "checkbox" at bounding box center [155, 78] width 6 height 6
checkbox input "false"
click at [156, 89] on input "checkbox" at bounding box center [155, 92] width 6 height 6
checkbox input "false"
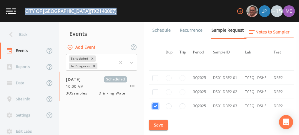
click at [155, 104] on input "checkbox" at bounding box center [155, 107] width 6 height 6
checkbox input "false"
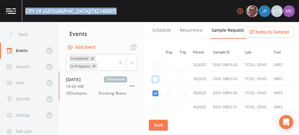
scroll to position [1188, 0]
click at [155, 90] on input "checkbox" at bounding box center [155, 93] width 6 height 6
checkbox input "false"
click at [156, 104] on input "checkbox" at bounding box center [155, 107] width 6 height 6
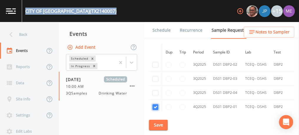
checkbox input "true"
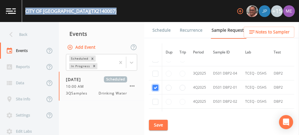
scroll to position [1238, 0]
click at [155, 99] on input "checkbox" at bounding box center [155, 102] width 6 height 6
checkbox input "true"
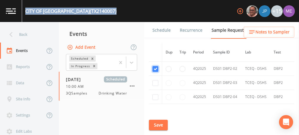
scroll to position [1306, 0]
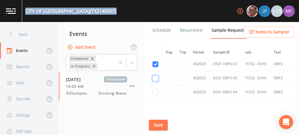
click at [154, 76] on input "checkbox" at bounding box center [155, 79] width 6 height 6
checkbox input "true"
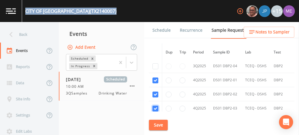
scroll to position [1336, 0]
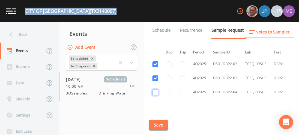
click at [155, 90] on input "checkbox" at bounding box center [155, 93] width 6 height 6
checkbox input "true"
click at [158, 122] on button "Save" at bounding box center [158, 125] width 19 height 11
click at [162, 125] on button "Save" at bounding box center [158, 125] width 19 height 11
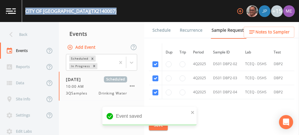
click at [161, 30] on link "Schedule" at bounding box center [162, 30] width 20 height 16
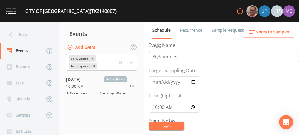
click at [155, 56] on input "3QSamples" at bounding box center [224, 56] width 150 height 11
type input "4QSamples"
click at [154, 82] on input "2025-09-24" at bounding box center [175, 82] width 52 height 11
type input "[DATE]"
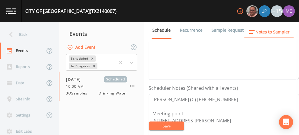
scroll to position [151, 0]
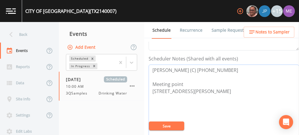
drag, startPoint x: 152, startPoint y: 69, endPoint x: 210, endPoint y: 67, distance: 58.0
click at [210, 67] on textarea "Jose Vella (C) 956-847-7006 Meeting point 805 Portscheller St Roma 78584" at bounding box center [224, 102] width 150 height 75
click at [165, 39] on link "Forms" at bounding box center [159, 47] width 14 height 16
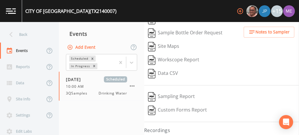
scroll to position [75, 0]
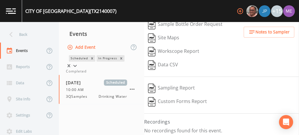
click at [78, 64] on icon at bounding box center [75, 66] width 6 height 6
click at [116, 74] on div "Completed" at bounding box center [101, 71] width 71 height 5
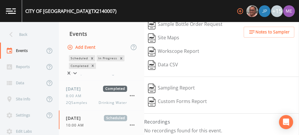
scroll to position [111, 0]
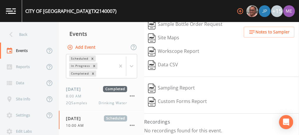
click at [105, 97] on div "8:00 AM" at bounding box center [96, 96] width 61 height 5
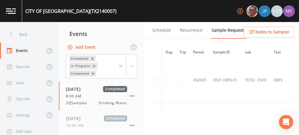
scroll to position [972, 0]
click at [165, 39] on link "Forms" at bounding box center [159, 47] width 14 height 16
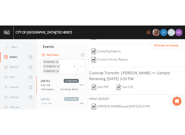
scroll to position [140, 0]
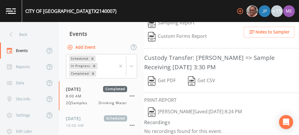
click at [170, 77] on button "Get PDF" at bounding box center [161, 81] width 35 height 14
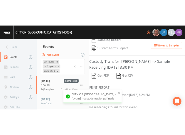
scroll to position [246, 0]
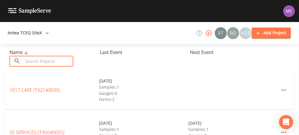
click at [64, 60] on input "text" at bounding box center [48, 61] width 50 height 11
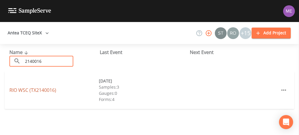
type input "2140016"
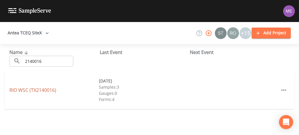
click at [49, 90] on link "RIO WSC (TX2140016)" at bounding box center [32, 90] width 47 height 6
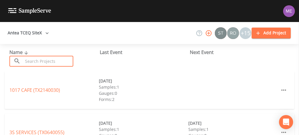
click at [69, 59] on input "text" at bounding box center [48, 61] width 50 height 11
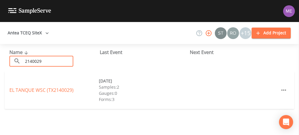
type input "2140029"
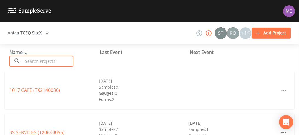
click at [71, 57] on input "text" at bounding box center [48, 61] width 50 height 11
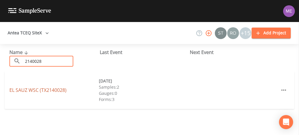
type input "2140028"
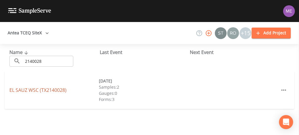
click at [57, 90] on link "EL SAUZ WSC (TX2140028)" at bounding box center [37, 90] width 57 height 6
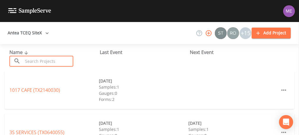
click at [47, 58] on input "text" at bounding box center [48, 61] width 50 height 11
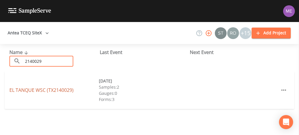
type input "2140029"
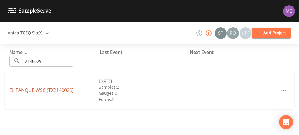
click at [44, 90] on link "EL TANQUE WSC (TX2140029)" at bounding box center [41, 90] width 64 height 6
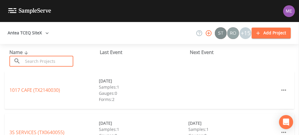
click at [37, 64] on input "text" at bounding box center [48, 61] width 50 height 11
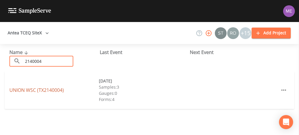
type input "2140004"
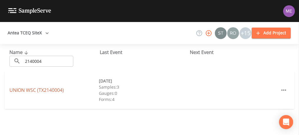
click at [39, 89] on link "UNION WSC (TX2140004)" at bounding box center [36, 90] width 54 height 6
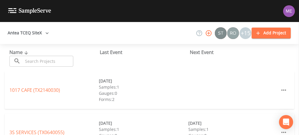
click at [62, 59] on input "text" at bounding box center [48, 61] width 50 height 11
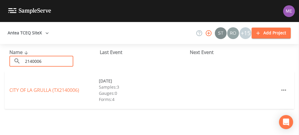
type input "2140006"
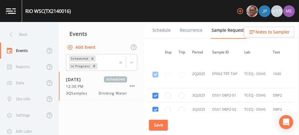
scroll to position [888, 1]
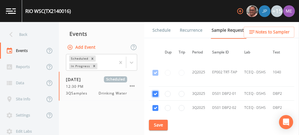
click at [155, 91] on input "checkbox" at bounding box center [155, 94] width 6 height 6
checkbox input "false"
click at [155, 105] on input "checkbox" at bounding box center [155, 108] width 6 height 6
checkbox input "false"
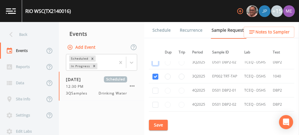
scroll to position [934, 1]
click at [154, 74] on input "checkbox" at bounding box center [155, 77] width 6 height 6
checkbox input "false"
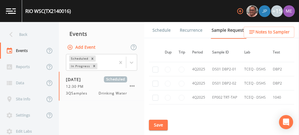
scroll to position [1125, 1]
click at [154, 66] on input "checkbox" at bounding box center [155, 69] width 6 height 6
checkbox input "true"
click at [156, 80] on input "checkbox" at bounding box center [155, 83] width 6 height 6
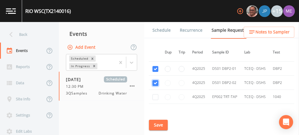
checkbox input "true"
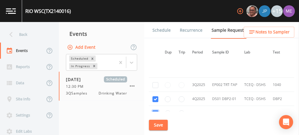
scroll to position [1016, 1]
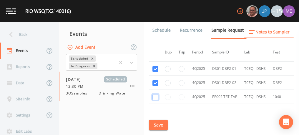
click at [155, 94] on input "checkbox" at bounding box center [155, 97] width 6 height 6
checkbox input "true"
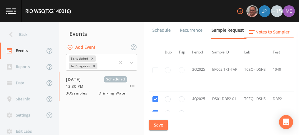
scroll to position [1031, 1]
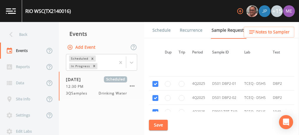
click at [158, 126] on button "Save" at bounding box center [158, 125] width 19 height 11
click at [161, 30] on link "Schedule" at bounding box center [162, 30] width 20 height 16
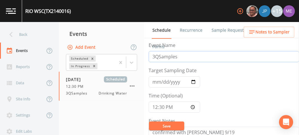
click at [155, 57] on input "3QSamples" at bounding box center [224, 56] width 150 height 11
type input "4QSamples"
click at [155, 84] on input "2025-09-24" at bounding box center [175, 82] width 52 height 11
type input "2025-10-21"
click at [155, 106] on input "12:30:00" at bounding box center [175, 107] width 52 height 11
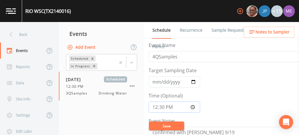
click at [155, 106] on input "12:30:00" at bounding box center [175, 107] width 52 height 11
type input "11:45"
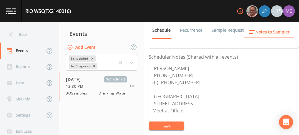
scroll to position [157, 0]
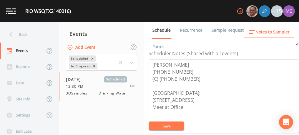
click at [174, 128] on button "Save" at bounding box center [166, 126] width 35 height 9
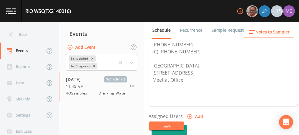
scroll to position [173, 0]
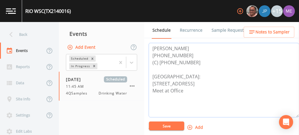
drag, startPoint x: 153, startPoint y: 46, endPoint x: 189, endPoint y: 61, distance: 39.0
click at [189, 61] on textarea "SILVESTRE MONTONA 956-317-1496 (C) 956-500-0204 Meeting Point: 42 N Suntex Rd R…" at bounding box center [224, 80] width 150 height 75
drag, startPoint x: 26, startPoint y: 10, endPoint x: 72, endPoint y: 10, distance: 46.2
click at [71, 10] on div "RIO WSC (TX2140016)" at bounding box center [48, 11] width 46 height 7
copy div "RIO WSC (TX2140016)"
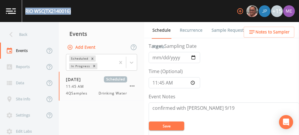
scroll to position [24, 0]
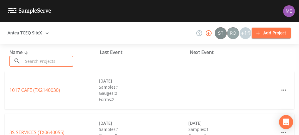
click at [47, 62] on input "text" at bounding box center [48, 61] width 50 height 11
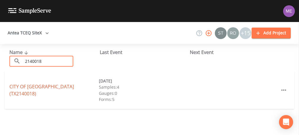
type input "2140018"
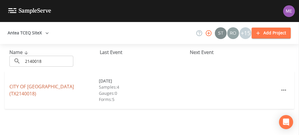
click at [65, 89] on link "CITY OF [GEOGRAPHIC_DATA] (TX2140018)" at bounding box center [41, 91] width 64 height 14
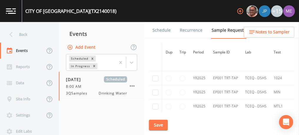
scroll to position [735, 0]
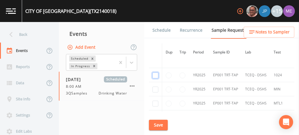
click at [155, 73] on input "checkbox" at bounding box center [155, 76] width 6 height 6
checkbox input "true"
click at [157, 87] on input "checkbox" at bounding box center [155, 90] width 6 height 6
checkbox input "true"
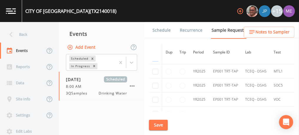
scroll to position [768, 0]
click at [155, 69] on input "checkbox" at bounding box center [155, 72] width 6 height 6
checkbox input "true"
click at [155, 83] on input "checkbox" at bounding box center [155, 86] width 6 height 6
checkbox input "true"
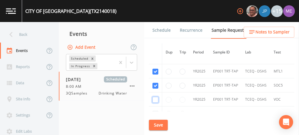
click at [156, 97] on input "checkbox" at bounding box center [155, 100] width 6 height 6
checkbox input "true"
click at [156, 111] on input "checkbox" at bounding box center [155, 114] width 6 height 6
checkbox input "true"
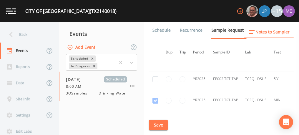
scroll to position [959, 0]
click at [155, 76] on input "checkbox" at bounding box center [155, 79] width 6 height 6
checkbox input "true"
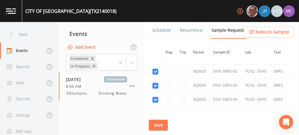
scroll to position [1409, 0]
click at [167, 31] on link "Schedule" at bounding box center [162, 30] width 20 height 16
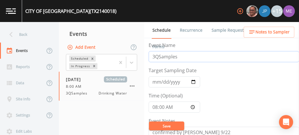
click at [154, 58] on input "3QSamples" at bounding box center [224, 56] width 150 height 11
type input "4QSamples"
click at [156, 82] on input "2025-09-25" at bounding box center [175, 82] width 52 height 11
click at [170, 127] on button "Save" at bounding box center [166, 126] width 35 height 9
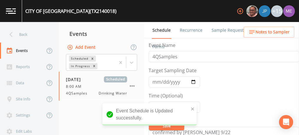
scroll to position [8, 0]
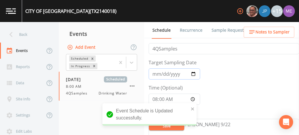
click at [161, 75] on input "2025-10-21" at bounding box center [175, 74] width 52 height 11
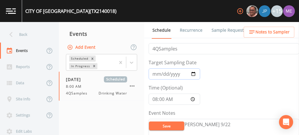
type input "2025-10-22"
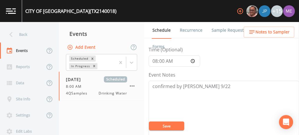
scroll to position [46, 0]
click at [177, 125] on button "Save" at bounding box center [166, 126] width 35 height 9
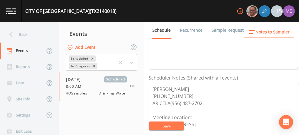
scroll to position [133, 0]
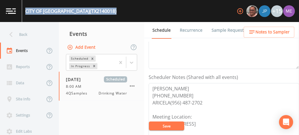
drag, startPoint x: 26, startPoint y: 10, endPoint x: 110, endPoint y: 12, distance: 83.9
click at [110, 12] on div "CITY OF RIO GRANDE CITY (TX2140018)" at bounding box center [70, 11] width 91 height 7
copy div "CITY OF RIO GRANDE CITY (TX2140018)"
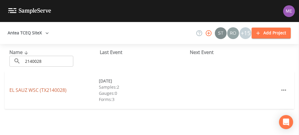
drag, startPoint x: 0, startPoint y: 0, endPoint x: 46, endPoint y: 91, distance: 102.4
click at [46, 91] on link "EL SAUZ WSC (TX2140028)" at bounding box center [37, 90] width 57 height 6
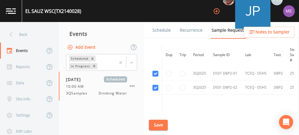
scroll to position [458, 0]
click at [154, 71] on input "checkbox" at bounding box center [155, 73] width 6 height 6
checkbox input "false"
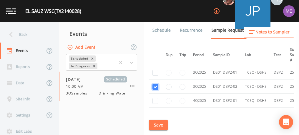
click at [155, 84] on input "checkbox" at bounding box center [155, 87] width 6 height 6
checkbox input "false"
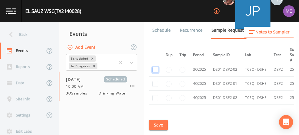
scroll to position [560, 0]
click at [155, 81] on input "checkbox" at bounding box center [155, 84] width 6 height 6
checkbox input "true"
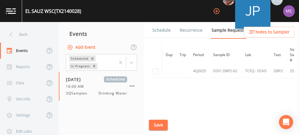
scroll to position [531, 0]
click at [157, 69] on input "checkbox" at bounding box center [155, 72] width 6 height 6
checkbox input "true"
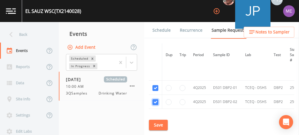
scroll to position [547, 0]
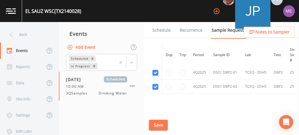
click at [160, 125] on button "Save" at bounding box center [158, 125] width 19 height 11
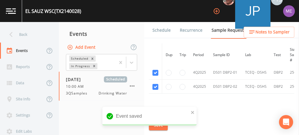
click at [161, 29] on link "Schedule" at bounding box center [162, 30] width 20 height 16
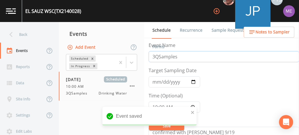
click at [155, 57] on input "3QSamples" at bounding box center [224, 56] width 150 height 11
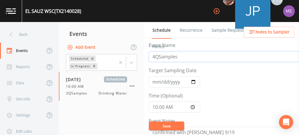
type input "4QSamples"
click at [156, 81] on input "2025-09-25" at bounding box center [175, 82] width 52 height 11
type input "2025-10-22"
click at [171, 127] on button "Save" at bounding box center [166, 126] width 35 height 9
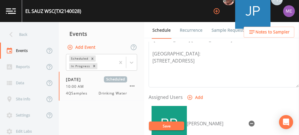
scroll to position [204, 0]
click at [214, 31] on link "Sample Requests" at bounding box center [229, 30] width 36 height 16
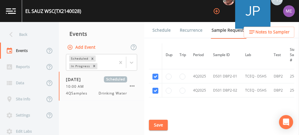
scroll to position [544, 0]
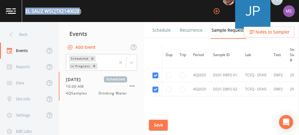
drag, startPoint x: 26, startPoint y: 9, endPoint x: 81, endPoint y: 11, distance: 55.4
click at [81, 11] on div "EL SAUZ WSC (TX2140028)" at bounding box center [53, 11] width 56 height 7
copy div "EL SAUZ WSC (TX2140028"
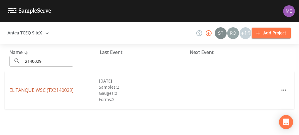
click at [54, 92] on link "EL TANQUE WSC (TX2140029)" at bounding box center [41, 90] width 64 height 6
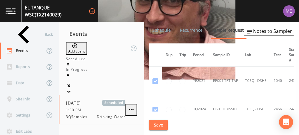
click at [155, 67] on td at bounding box center [155, 81] width 13 height 29
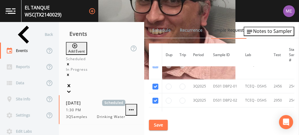
scroll to position [448, 0]
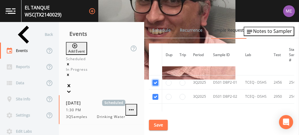
click at [154, 81] on input "checkbox" at bounding box center [155, 83] width 6 height 6
checkbox input "false"
click at [155, 94] on input "checkbox" at bounding box center [155, 97] width 6 height 6
checkbox input "false"
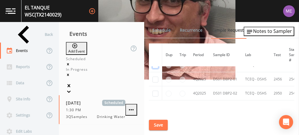
scroll to position [564, 0]
click at [157, 77] on input "checkbox" at bounding box center [155, 80] width 6 height 6
checkbox input "true"
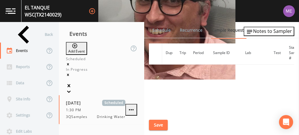
scroll to position [494, 0]
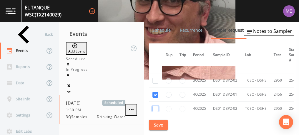
click at [155, 106] on input "checkbox" at bounding box center [155, 109] width 6 height 6
checkbox input "true"
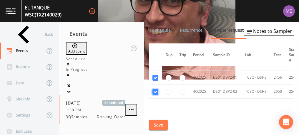
scroll to position [543, 0]
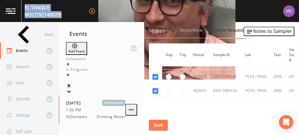
drag, startPoint x: 26, startPoint y: 9, endPoint x: 91, endPoint y: 18, distance: 66.1
click at [91, 18] on div "EL TANQUE WSC (TX2140029) +15" at bounding box center [149, 11] width 299 height 22
copy div "EL TANQUE WSC (TX2140029)"
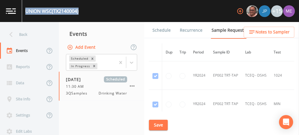
drag, startPoint x: 25, startPoint y: 10, endPoint x: 81, endPoint y: 12, distance: 55.6
click at [81, 12] on div "UNION WSC (TX2140004) +15" at bounding box center [149, 11] width 299 height 22
copy div "UNION WSC (TX2140004)"
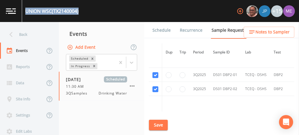
scroll to position [793, 0]
click at [155, 72] on input "checkbox" at bounding box center [155, 75] width 6 height 6
checkbox input "false"
click at [154, 86] on input "checkbox" at bounding box center [155, 89] width 6 height 6
checkbox input "false"
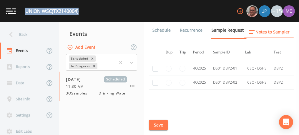
scroll to position [969, 0]
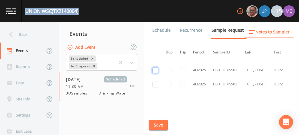
click at [156, 68] on input "checkbox" at bounding box center [155, 71] width 6 height 6
checkbox input "true"
click at [156, 81] on input "checkbox" at bounding box center [155, 84] width 6 height 6
checkbox input "true"
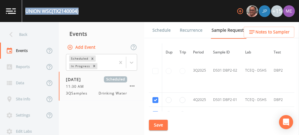
click at [157, 127] on button "Save" at bounding box center [158, 125] width 19 height 11
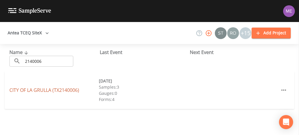
click at [66, 91] on link "CITY OF [GEOGRAPHIC_DATA] (TX2140006)" at bounding box center [44, 90] width 70 height 6
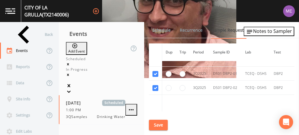
scroll to position [767, 0]
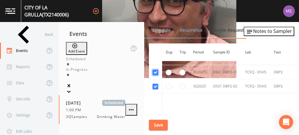
click at [156, 70] on input "checkbox" at bounding box center [155, 73] width 6 height 6
checkbox input "false"
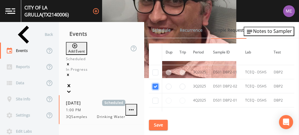
click at [156, 84] on input "checkbox" at bounding box center [155, 87] width 6 height 6
checkbox input "false"
click at [156, 85] on input "checkbox" at bounding box center [155, 88] width 6 height 6
checkbox input "true"
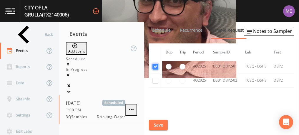
scroll to position [835, 0]
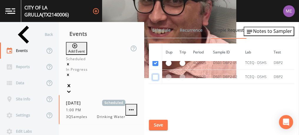
click at [154, 74] on input "checkbox" at bounding box center [155, 77] width 6 height 6
checkbox input "true"
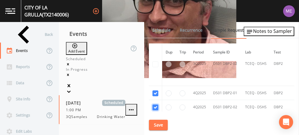
scroll to position [850, 0]
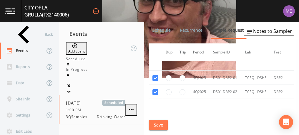
click at [157, 123] on button "Save" at bounding box center [158, 125] width 19 height 11
click at [166, 29] on link "Schedule" at bounding box center [162, 30] width 20 height 16
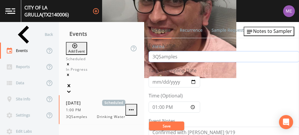
click at [155, 56] on input "3QSamples" at bounding box center [224, 56] width 150 height 11
type input "4QSamples"
click at [156, 83] on input "2025-09-25" at bounding box center [175, 82] width 52 height 11
type input "[DATE]"
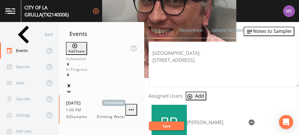
scroll to position [204, 0]
click at [168, 125] on button "Save" at bounding box center [166, 126] width 35 height 9
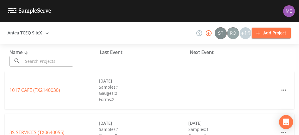
click at [67, 60] on input "text" at bounding box center [48, 61] width 50 height 11
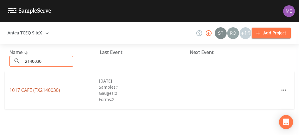
type input "2140030"
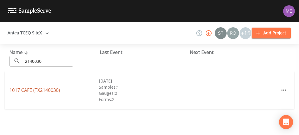
click at [49, 91] on link "1017 CAFE (TX2140030)" at bounding box center [34, 90] width 51 height 6
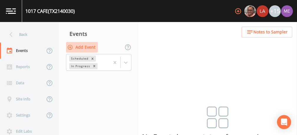
click at [82, 46] on button "Add Event" at bounding box center [82, 47] width 32 height 11
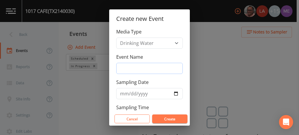
click at [126, 66] on input "Event Name" at bounding box center [149, 68] width 67 height 11
type input "4QSamples"
click at [130, 92] on input "[DATE]" at bounding box center [149, 93] width 67 height 11
type input "[DATE]"
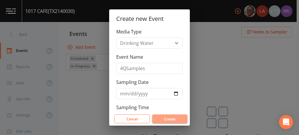
click at [168, 120] on button "Create" at bounding box center [169, 119] width 35 height 9
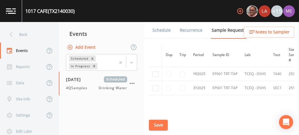
scroll to position [33, 0]
click at [155, 75] on input "checkbox" at bounding box center [155, 75] width 6 height 6
checkbox input "true"
click at [155, 88] on input "checkbox" at bounding box center [155, 89] width 6 height 6
checkbox input "true"
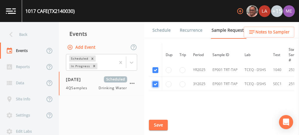
scroll to position [37, 0]
click at [160, 124] on button "Save" at bounding box center [158, 125] width 19 height 11
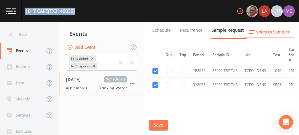
drag, startPoint x: 25, startPoint y: 10, endPoint x: 77, endPoint y: 11, distance: 51.8
click at [77, 11] on div "1017 CAFE (TX2140030) +15" at bounding box center [149, 11] width 299 height 22
copy div "1017 CAFE (TX2140030)"
